Goal: Ask a question

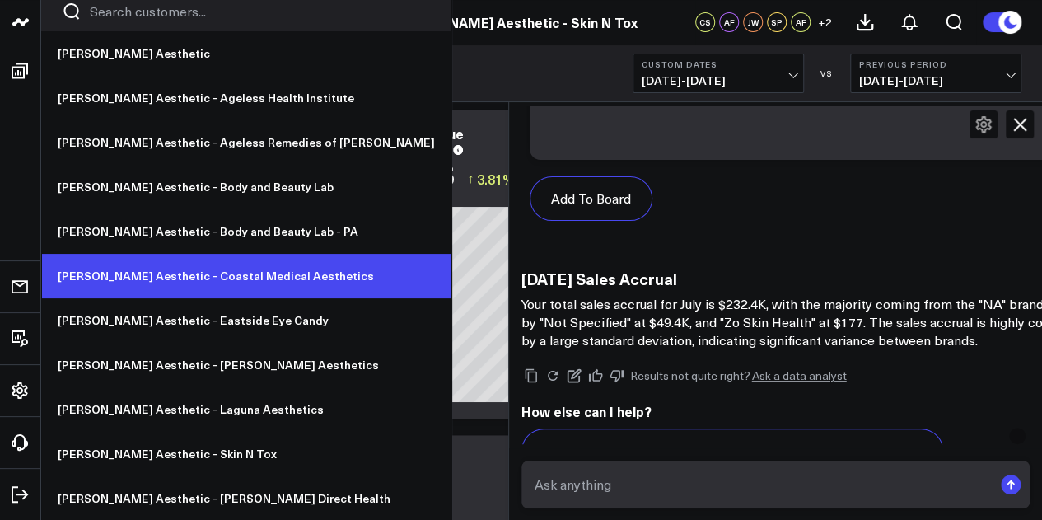
scroll to position [82, 0]
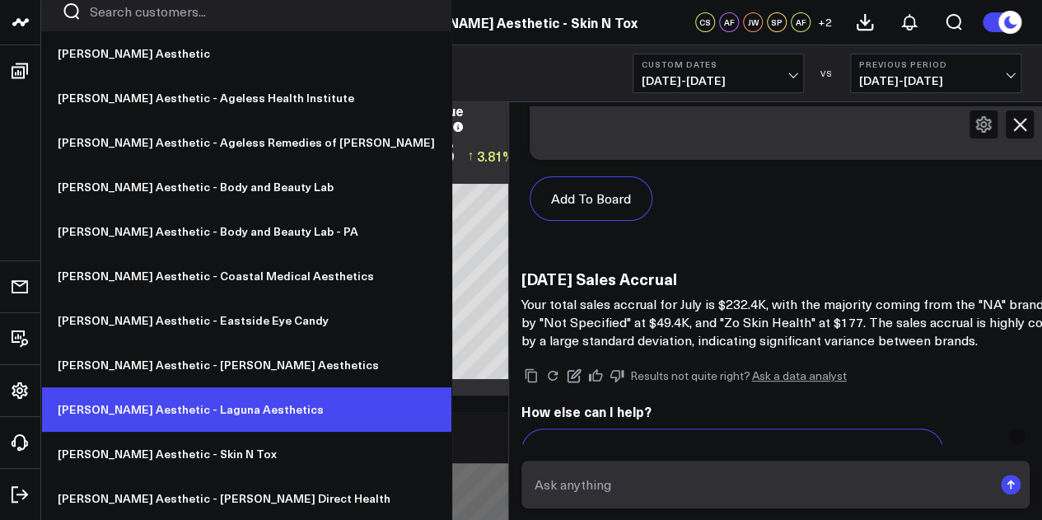
click at [165, 407] on link "[PERSON_NAME] Aesthetic - Laguna Aesthetics" at bounding box center [246, 409] width 410 height 44
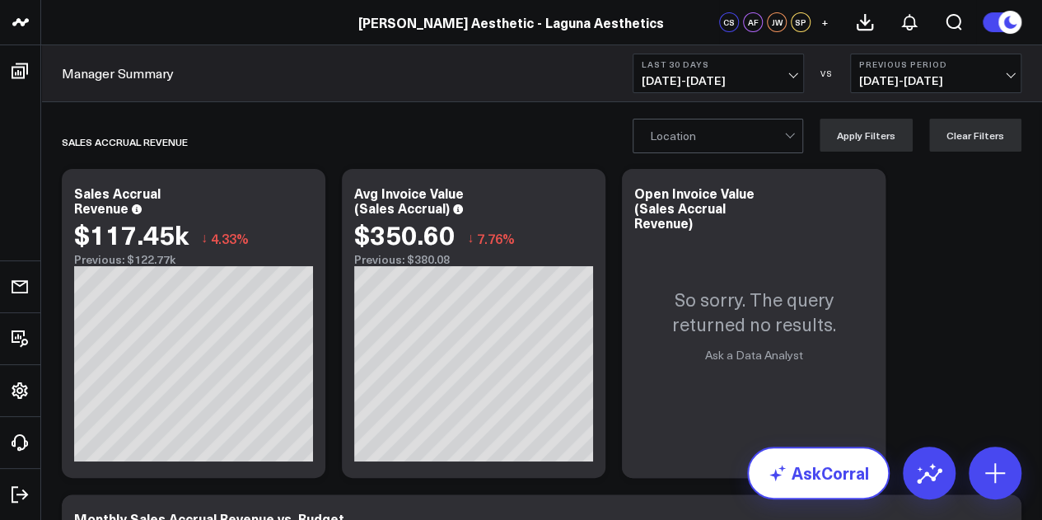
click at [812, 490] on link "AskCorral" at bounding box center [818, 472] width 142 height 53
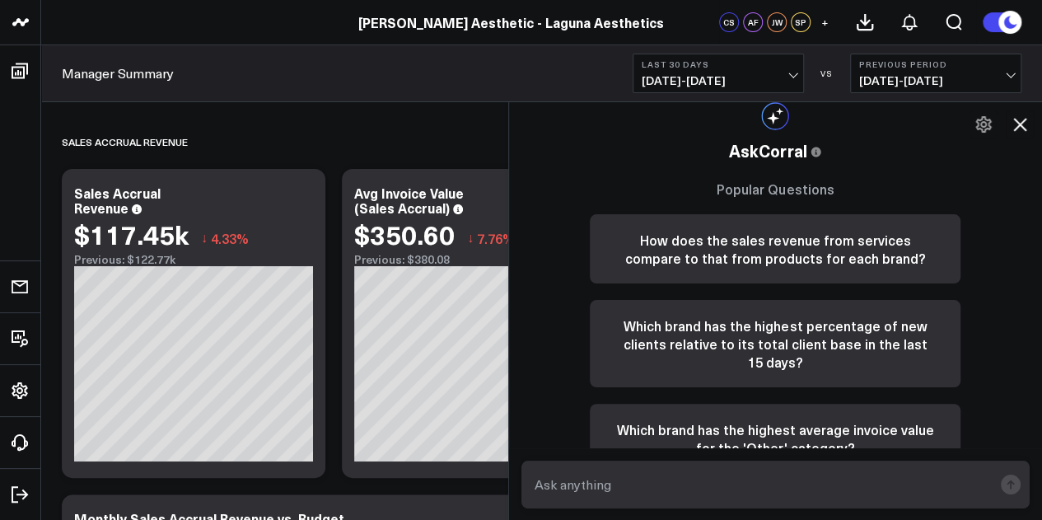
click at [752, 475] on textarea at bounding box center [761, 484] width 463 height 30
type textarea "C"
type textarea "2025 sales accrual July?"
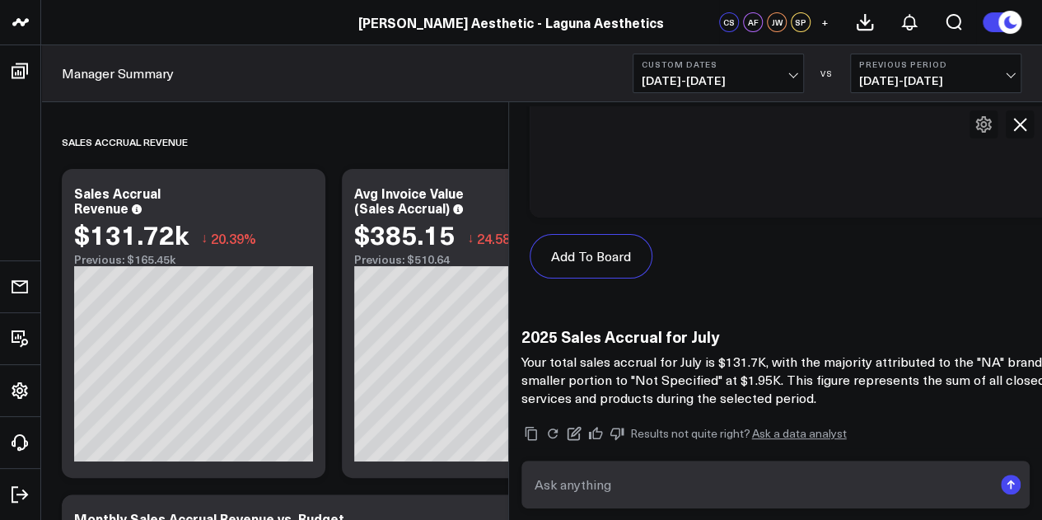
scroll to position [1457, 0]
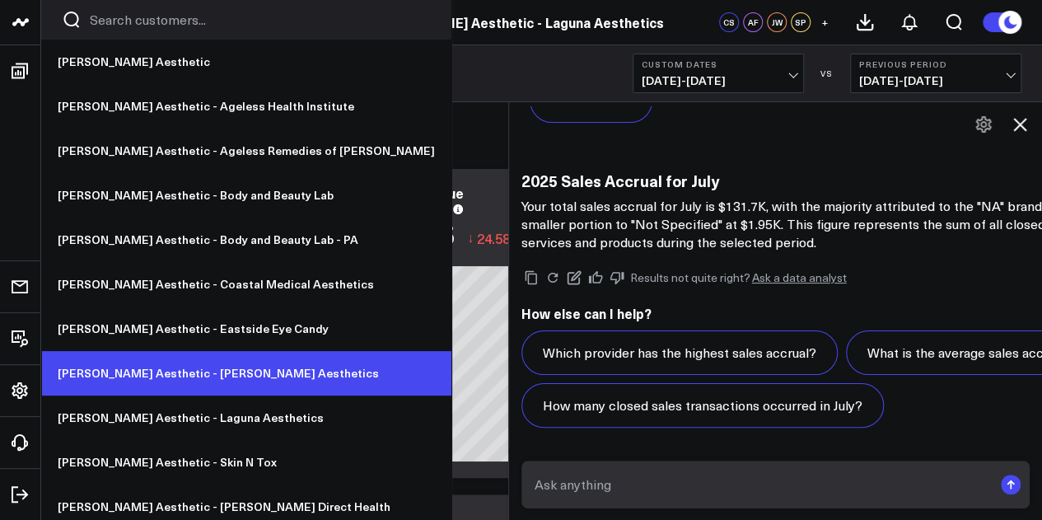
click at [191, 373] on link "[PERSON_NAME] Aesthetic - [PERSON_NAME] Aesthetics" at bounding box center [246, 373] width 410 height 44
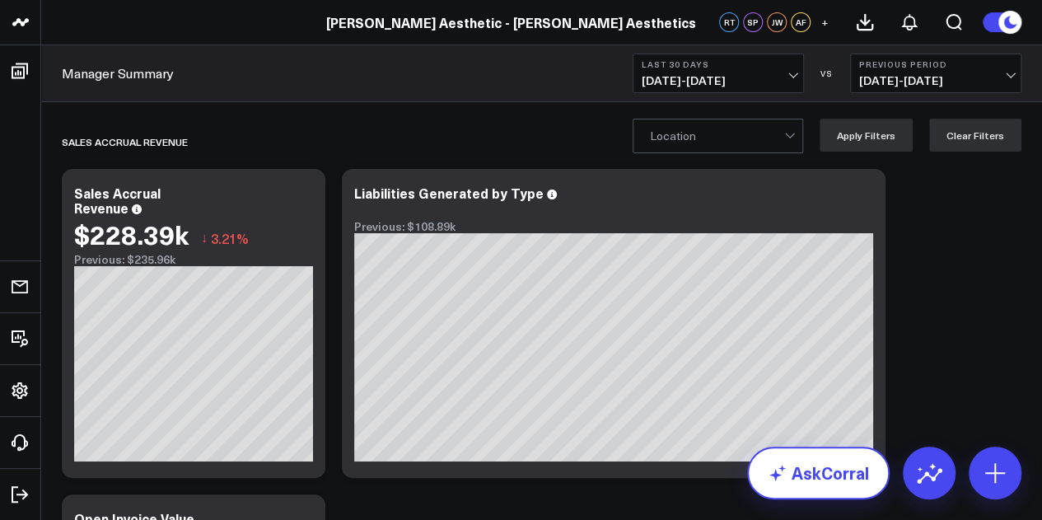
click at [805, 490] on link "AskCorral" at bounding box center [818, 472] width 142 height 53
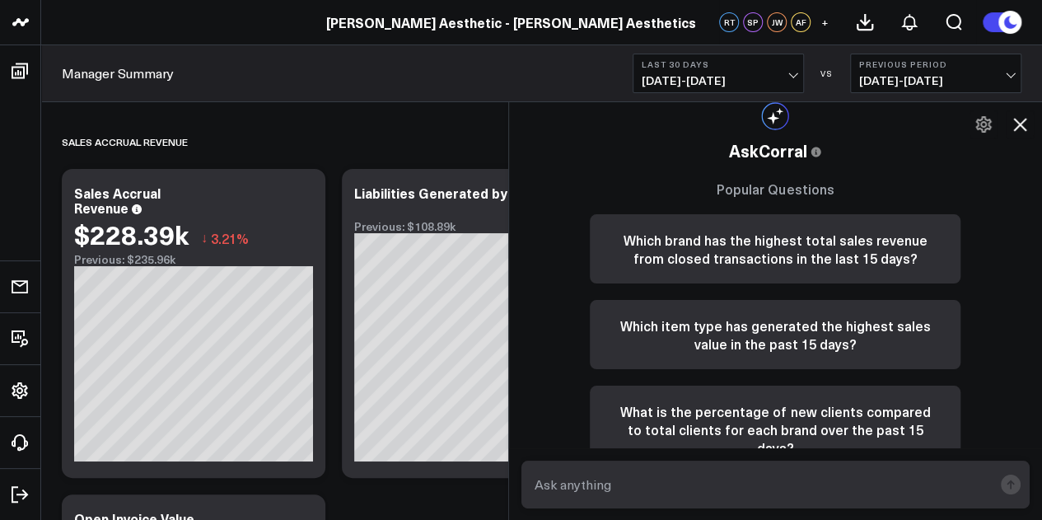
click at [759, 479] on textarea at bounding box center [761, 484] width 463 height 30
type textarea "July 2025 sales accrual"
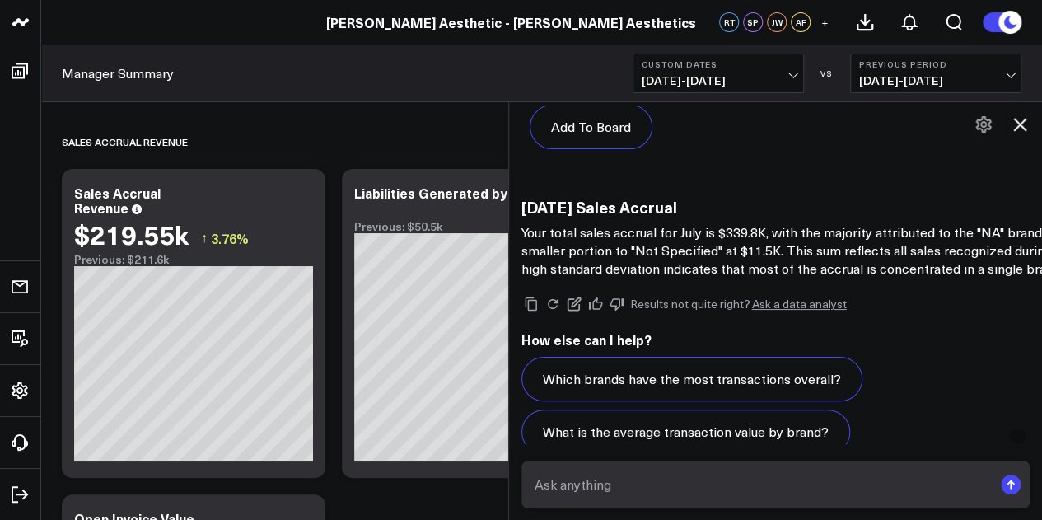
scroll to position [1457, 0]
